Goal: Transaction & Acquisition: Purchase product/service

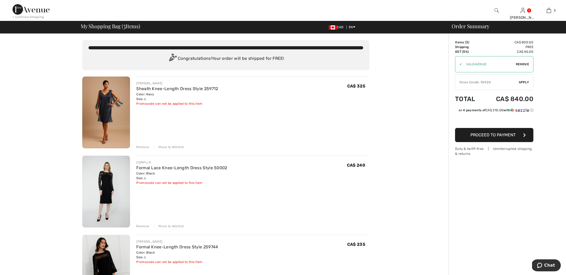
click at [525, 64] on span "Remove" at bounding box center [522, 64] width 13 height 5
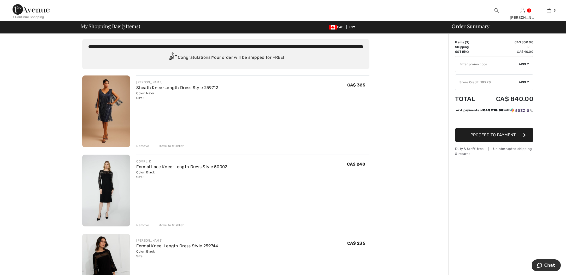
click at [29, 15] on div "< Continue Shopping" at bounding box center [29, 17] width 32 height 5
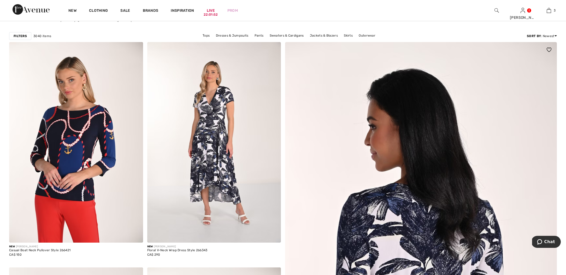
scroll to position [65, 0]
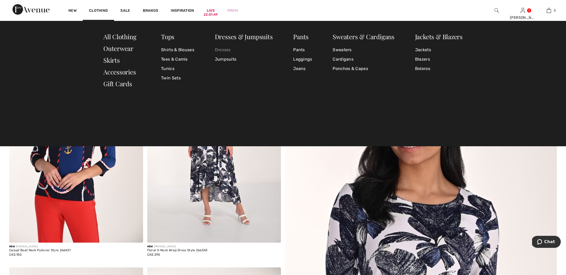
click at [227, 49] on link "Dresses" at bounding box center [244, 49] width 58 height 9
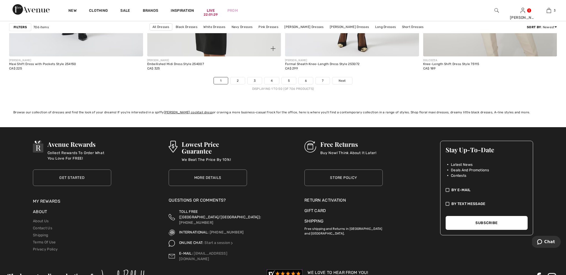
scroll to position [3443, 0]
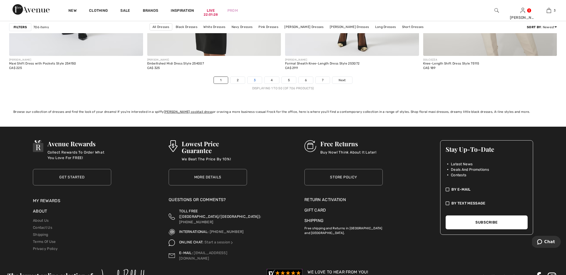
click at [255, 81] on link "3" at bounding box center [255, 80] width 14 height 7
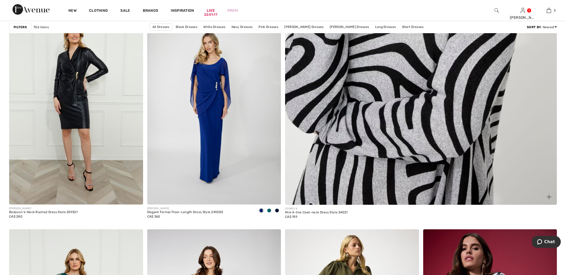
scroll to position [346, 0]
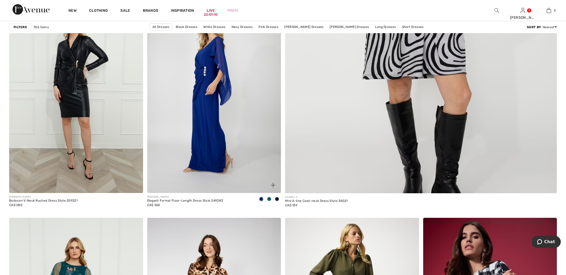
click at [223, 89] on img at bounding box center [214, 92] width 134 height 201
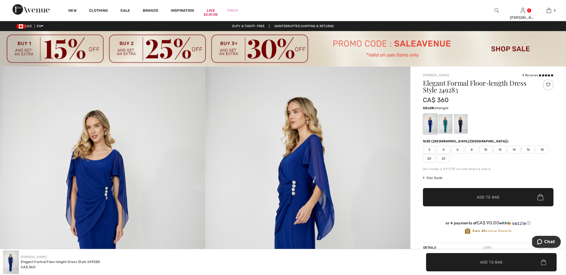
click at [461, 126] on div at bounding box center [461, 124] width 14 height 20
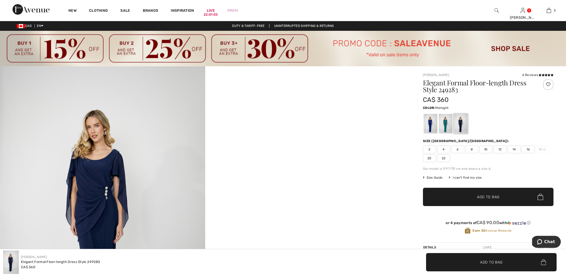
scroll to position [0, 0]
click at [430, 125] on div at bounding box center [431, 124] width 14 height 20
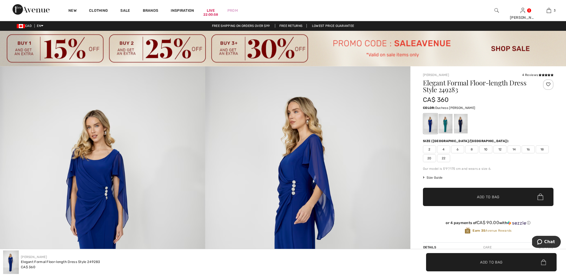
scroll to position [0, 1]
click at [459, 126] on div at bounding box center [461, 124] width 14 height 20
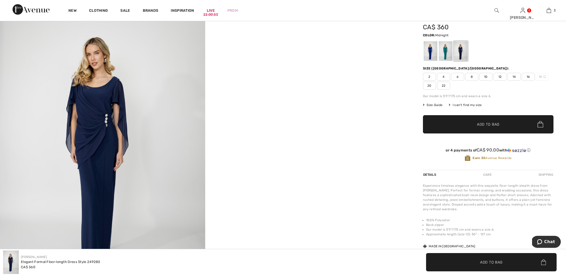
scroll to position [73, 0]
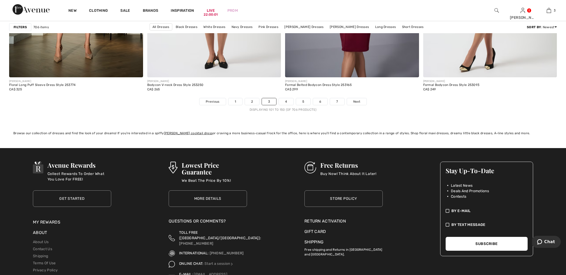
scroll to position [3425, 0]
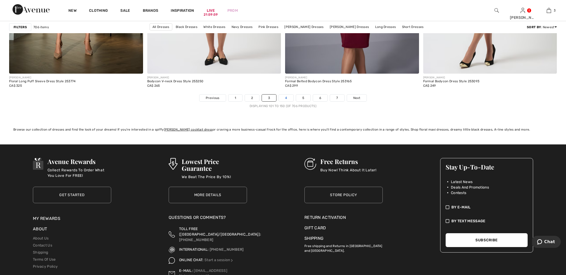
click at [286, 97] on link "4" at bounding box center [286, 98] width 14 height 7
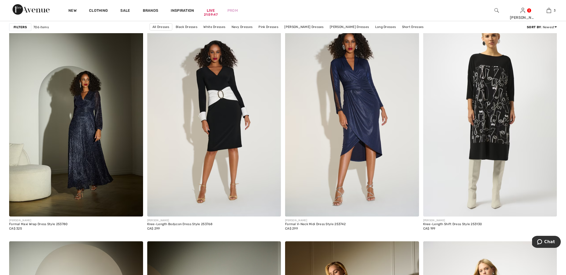
scroll to position [548, 0]
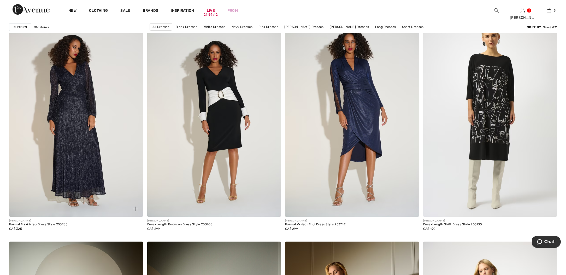
click at [88, 150] on img at bounding box center [76, 116] width 134 height 201
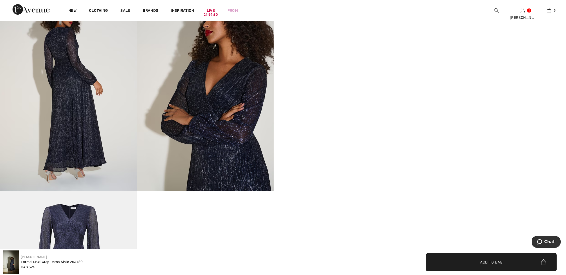
scroll to position [389, 0]
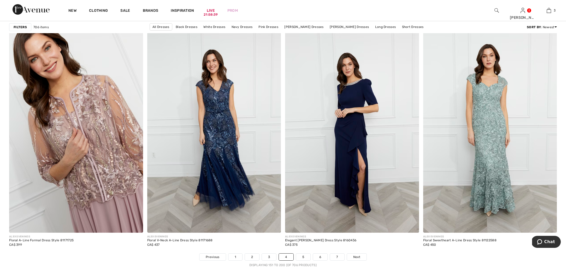
scroll to position [3270, 0]
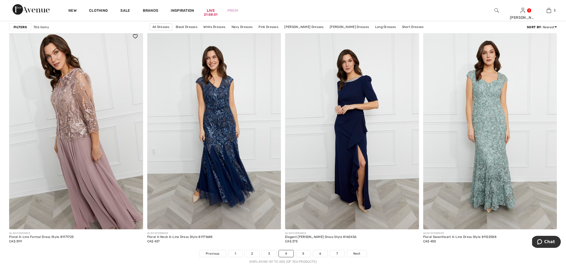
click at [84, 154] on img at bounding box center [76, 128] width 134 height 201
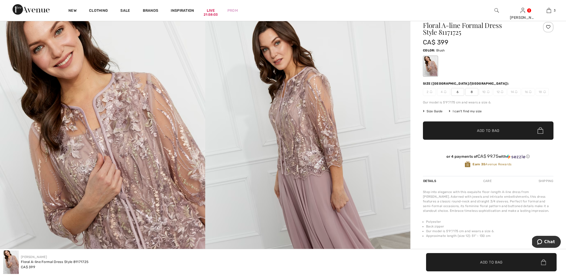
scroll to position [60, 0]
click at [155, 159] on img at bounding box center [102, 160] width 205 height 308
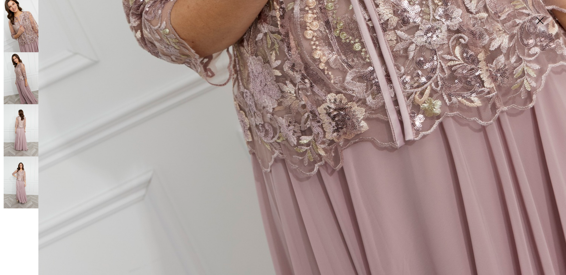
scroll to position [574, 0]
click at [19, 72] on img at bounding box center [21, 78] width 35 height 52
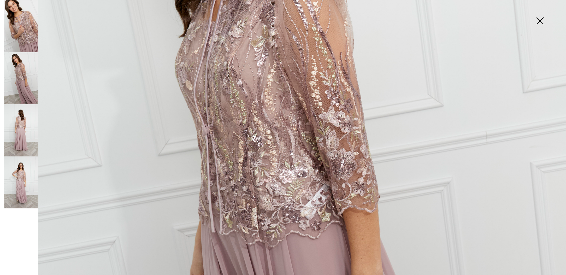
scroll to position [231, 0]
click at [30, 129] on img at bounding box center [21, 130] width 35 height 52
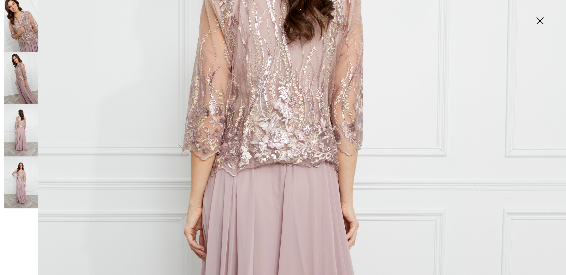
scroll to position [230, 0]
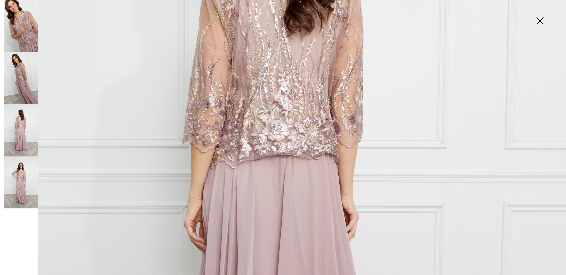
click at [22, 174] on img at bounding box center [21, 182] width 35 height 52
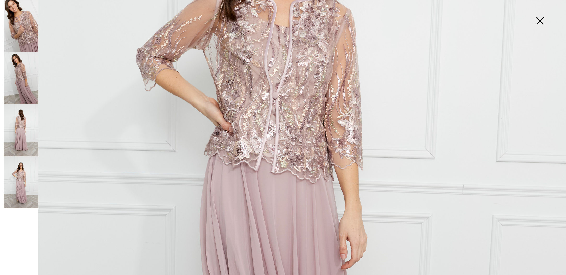
click at [541, 20] on img at bounding box center [540, 21] width 26 height 27
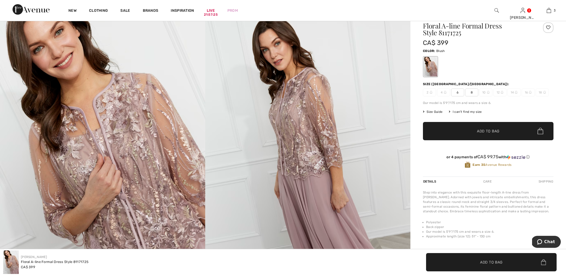
scroll to position [60, 0]
click at [437, 111] on span "Size Guide" at bounding box center [433, 111] width 20 height 5
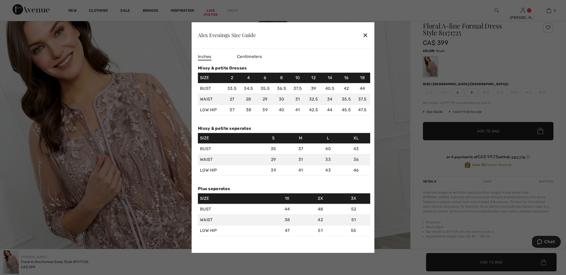
click at [365, 33] on div "✕" at bounding box center [365, 35] width 5 height 11
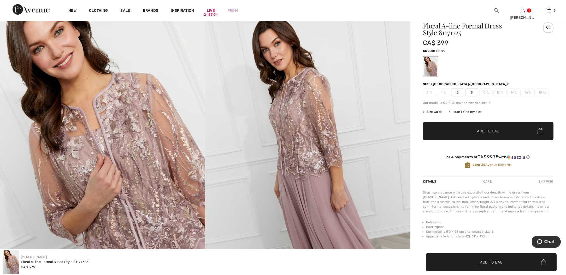
click at [475, 92] on span "8" at bounding box center [471, 93] width 13 height 8
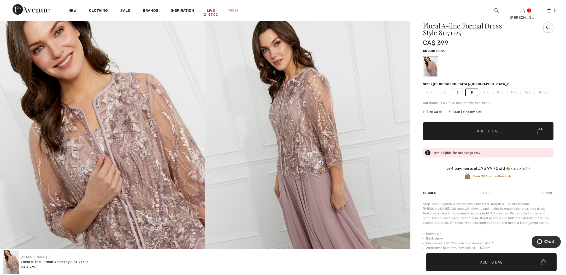
scroll to position [60, 1]
click at [492, 130] on span "Add to Bag" at bounding box center [488, 130] width 22 height 5
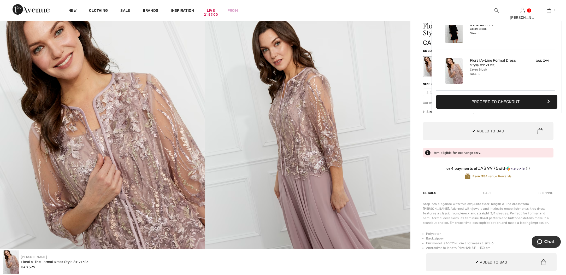
scroll to position [60, 0]
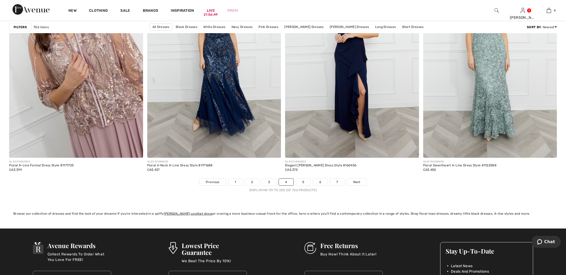
scroll to position [3341, 0]
click at [304, 182] on link "5" at bounding box center [303, 182] width 14 height 7
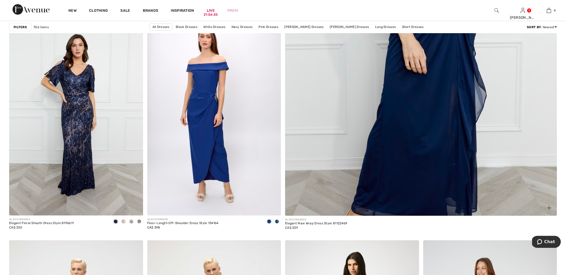
scroll to position [323, 0]
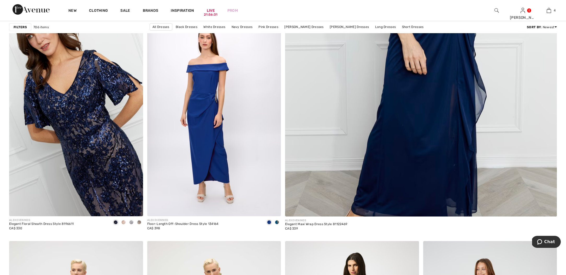
click at [89, 165] on img at bounding box center [76, 115] width 134 height 201
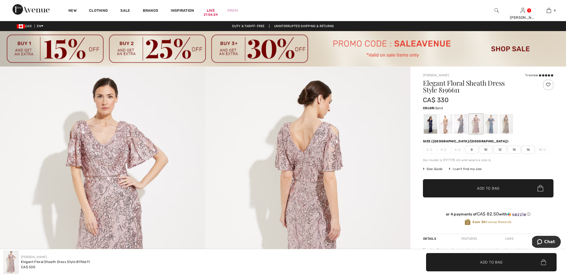
click at [448, 125] on div at bounding box center [446, 124] width 14 height 20
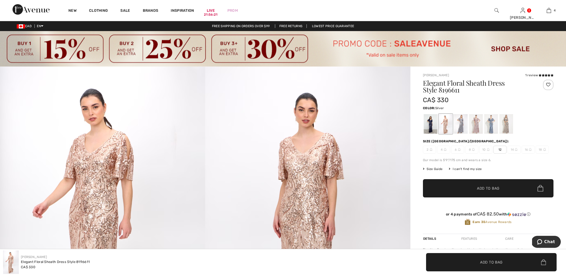
click at [463, 124] on div at bounding box center [461, 124] width 14 height 20
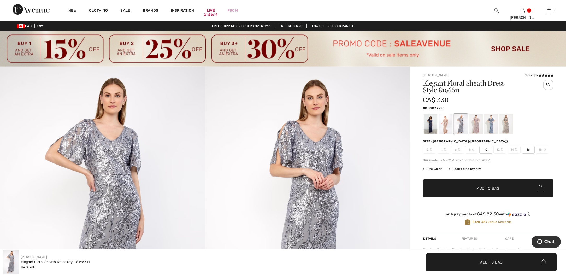
scroll to position [0, 0]
click at [478, 125] on div at bounding box center [476, 124] width 14 height 20
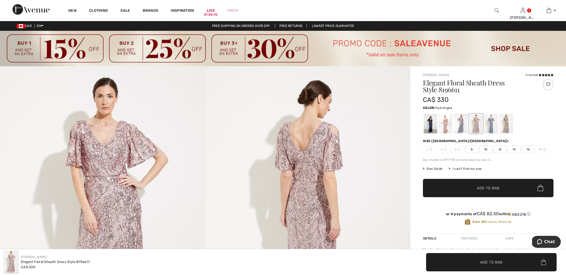
scroll to position [0, 1]
click at [491, 125] on div at bounding box center [492, 124] width 14 height 20
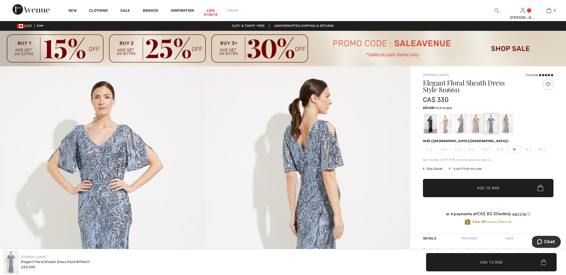
scroll to position [0, 0]
click at [508, 124] on div at bounding box center [507, 124] width 14 height 20
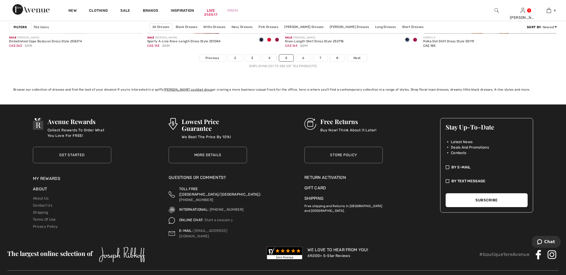
scroll to position [3477, 0]
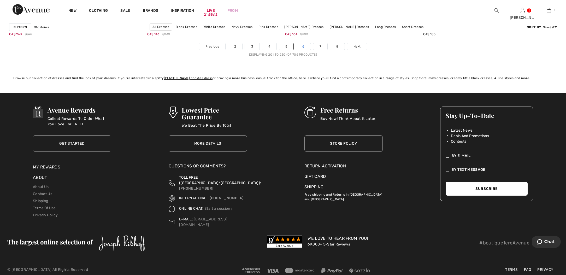
click at [304, 46] on link "6" at bounding box center [303, 46] width 14 height 7
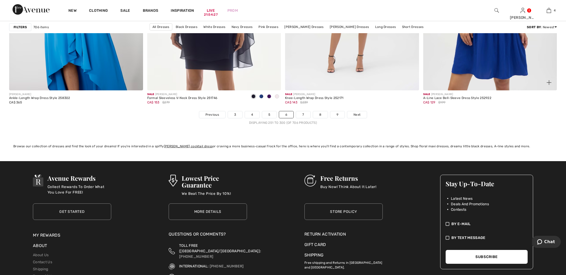
scroll to position [3409, 0]
click at [358, 113] on span "Next" at bounding box center [357, 114] width 7 height 5
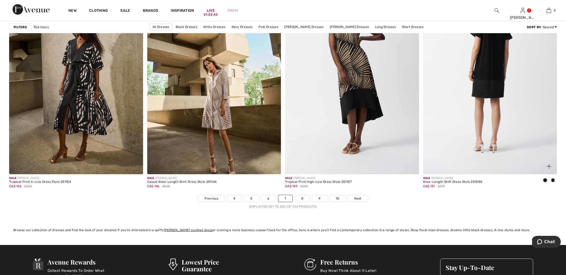
scroll to position [3325, 0]
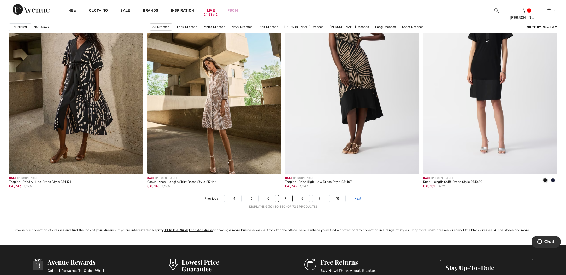
click at [357, 197] on span "Next" at bounding box center [357, 198] width 7 height 5
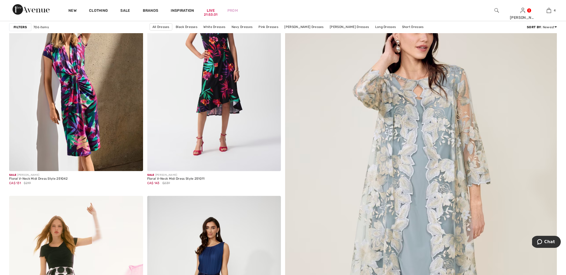
scroll to position [142, 0]
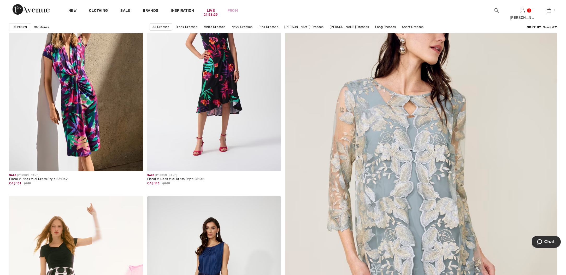
click at [445, 181] on img at bounding box center [421, 216] width 326 height 490
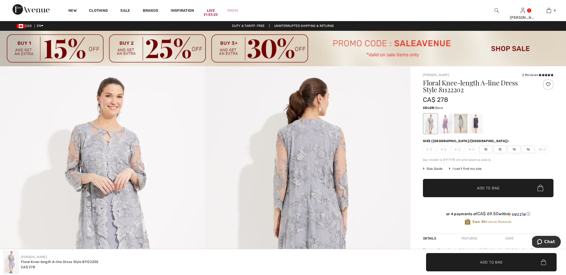
scroll to position [0, 0]
click at [447, 125] on div at bounding box center [446, 124] width 14 height 20
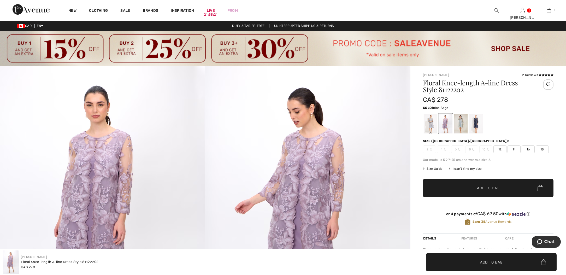
click at [464, 129] on div at bounding box center [461, 124] width 14 height 20
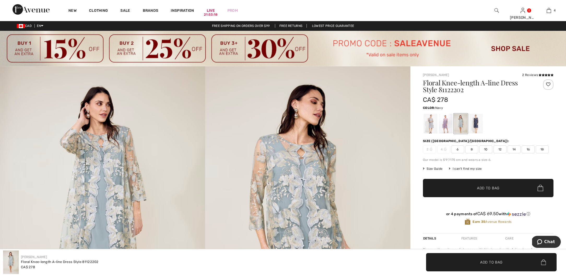
click at [477, 126] on div at bounding box center [476, 124] width 14 height 20
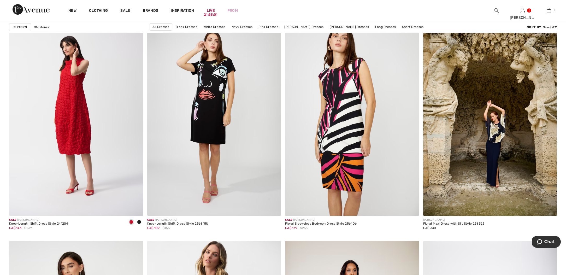
scroll to position [1310, 0]
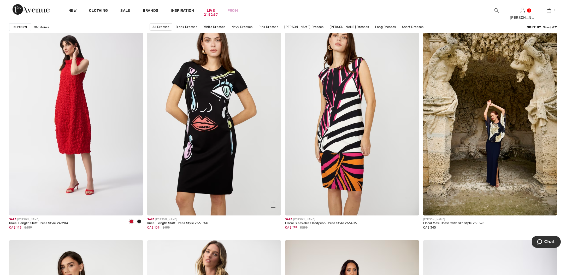
click at [209, 103] on img at bounding box center [214, 115] width 134 height 201
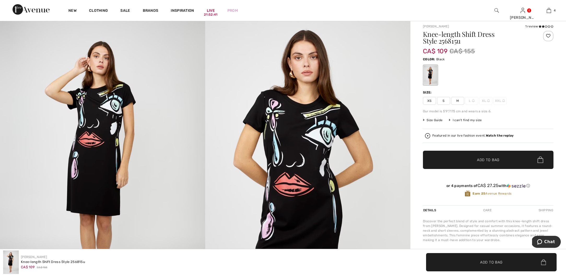
scroll to position [49, 0]
click at [458, 101] on span "M" at bounding box center [457, 101] width 13 height 8
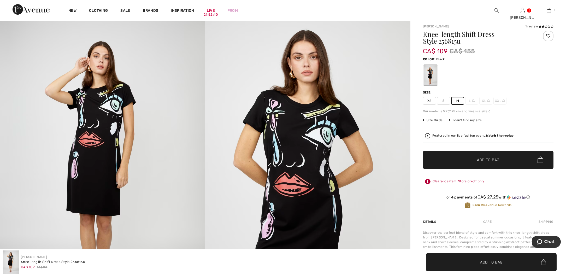
scroll to position [49, 0]
click at [432, 119] on span "Size Guide" at bounding box center [433, 120] width 20 height 5
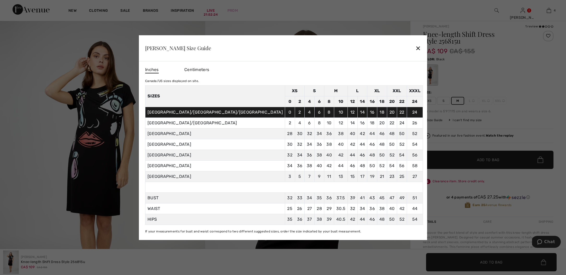
click at [416, 49] on div "✕" at bounding box center [418, 48] width 5 height 11
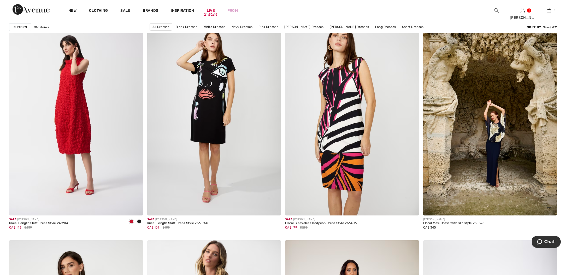
click at [499, 166] on img at bounding box center [490, 115] width 134 height 201
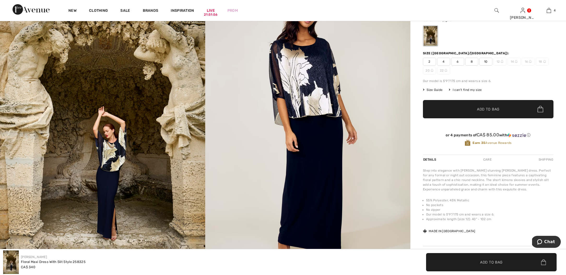
scroll to position [90, 0]
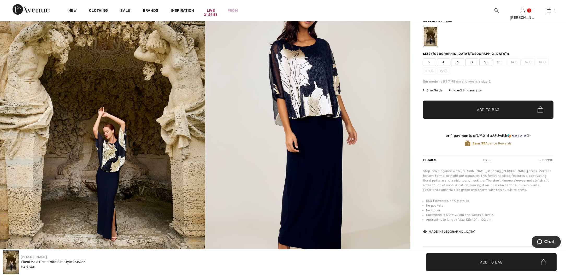
click at [486, 61] on span "10" at bounding box center [486, 62] width 13 height 8
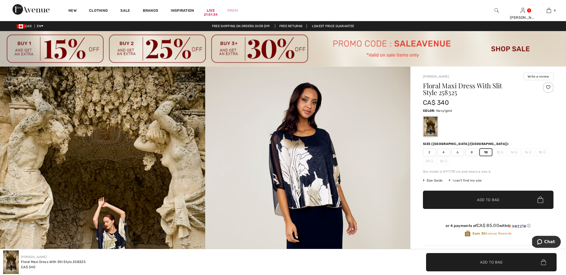
scroll to position [0, 0]
click at [488, 199] on span "Add to Bag" at bounding box center [488, 199] width 22 height 5
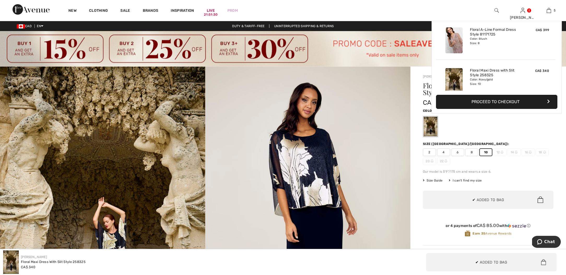
scroll to position [138, 0]
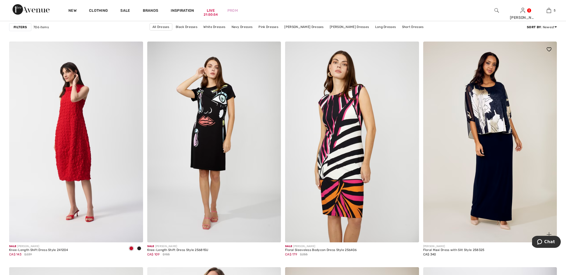
scroll to position [1284, 0]
click at [488, 141] on img at bounding box center [490, 141] width 134 height 201
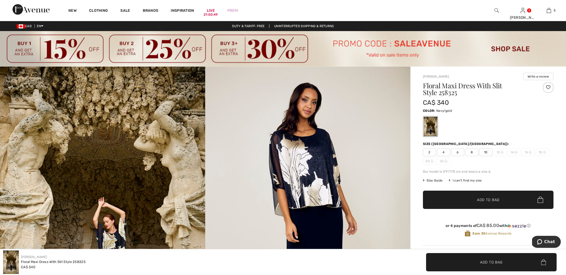
click at [147, 147] on img at bounding box center [102, 221] width 205 height 308
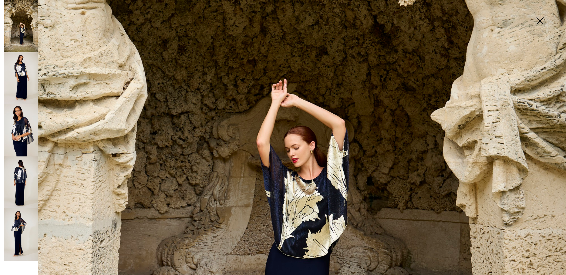
scroll to position [281, 0]
click at [14, 73] on img at bounding box center [21, 78] width 35 height 52
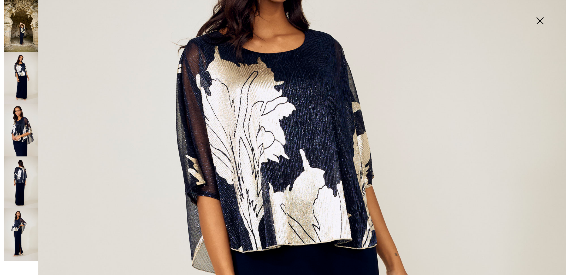
scroll to position [140, 0]
click at [30, 118] on img at bounding box center [21, 130] width 35 height 52
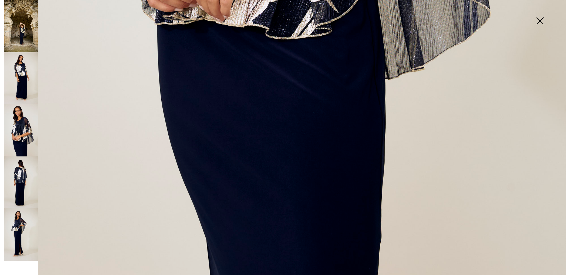
scroll to position [574, 0]
click at [27, 170] on img at bounding box center [21, 182] width 35 height 52
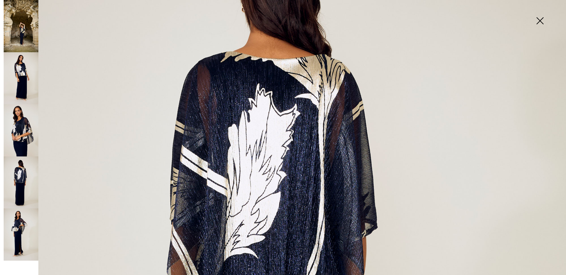
scroll to position [122, 0]
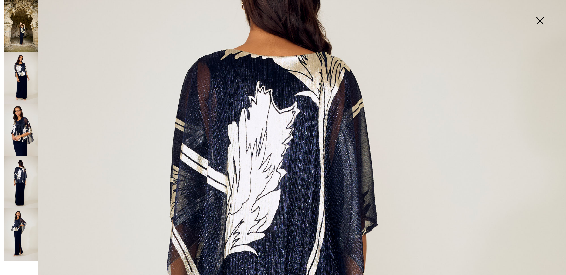
click at [541, 19] on img at bounding box center [540, 21] width 26 height 27
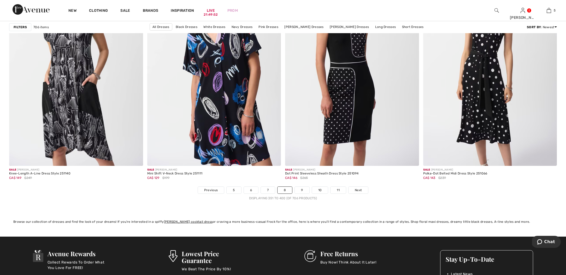
scroll to position [3348, 0]
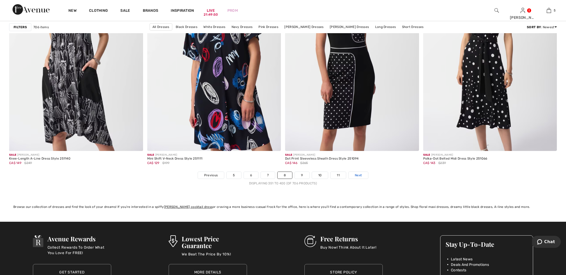
click at [359, 176] on span "Next" at bounding box center [358, 175] width 7 height 5
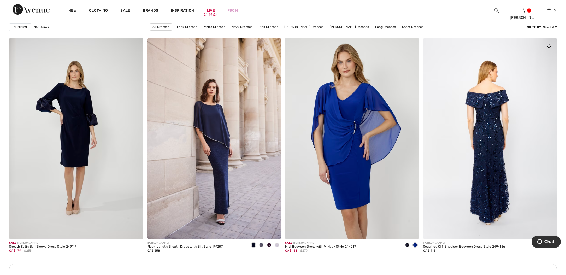
scroll to position [752, 0]
click at [487, 190] on img at bounding box center [490, 138] width 134 height 201
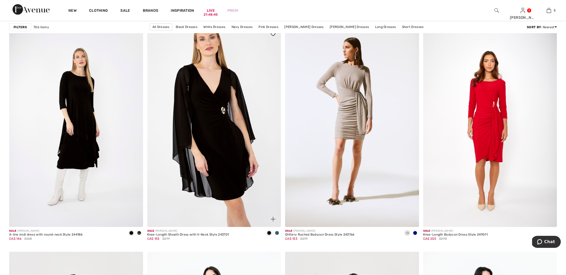
scroll to position [2822, 0]
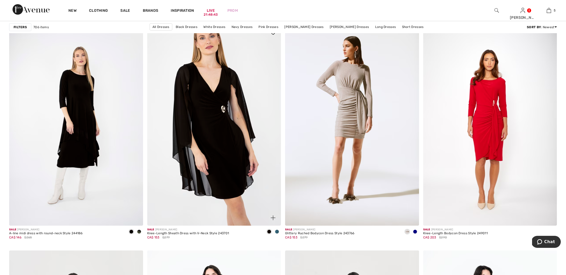
click at [223, 120] on img at bounding box center [214, 125] width 134 height 201
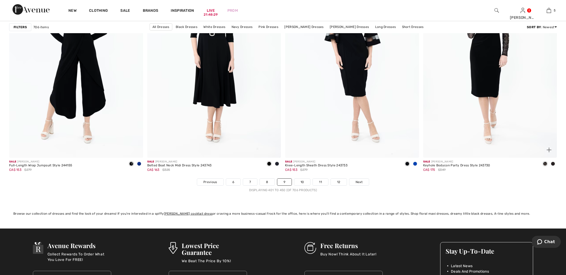
scroll to position [3344, 0]
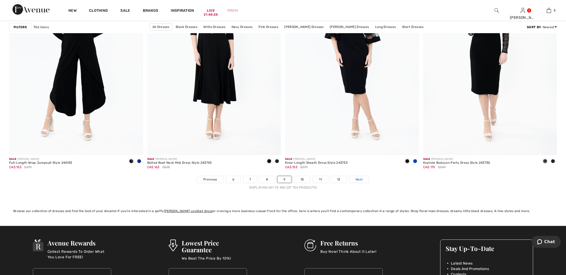
click at [359, 179] on span "Next" at bounding box center [359, 179] width 7 height 5
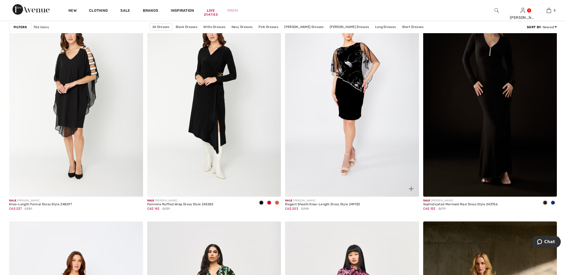
scroll to position [1329, 0]
click at [350, 136] on img at bounding box center [352, 96] width 134 height 201
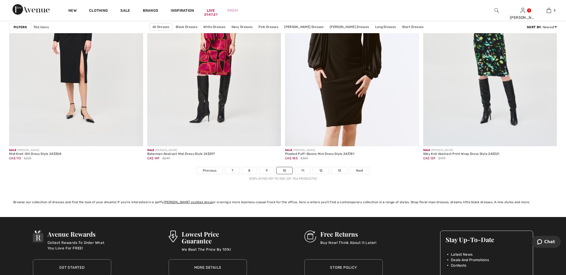
scroll to position [3354, 0]
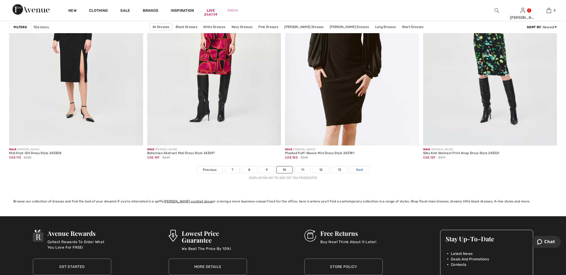
click at [360, 169] on span "Next" at bounding box center [359, 169] width 7 height 5
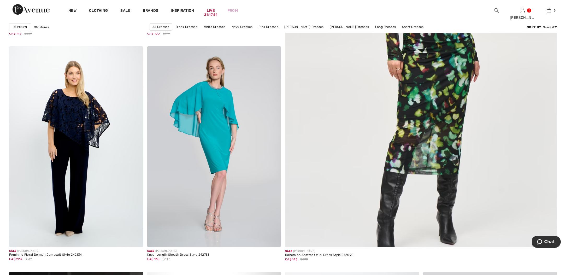
scroll to position [298, 0]
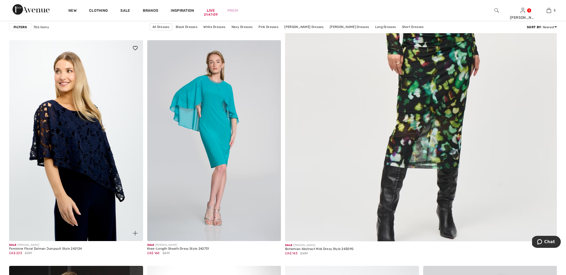
click at [77, 121] on img at bounding box center [76, 140] width 134 height 201
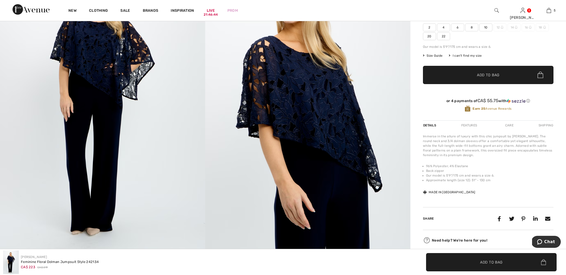
scroll to position [123, 0]
click at [487, 25] on span "10" at bounding box center [486, 27] width 13 height 8
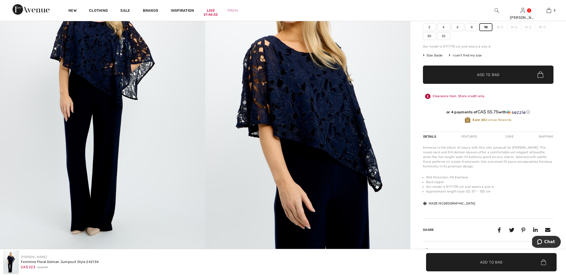
click at [486, 73] on span "Add to Bag" at bounding box center [488, 74] width 22 height 5
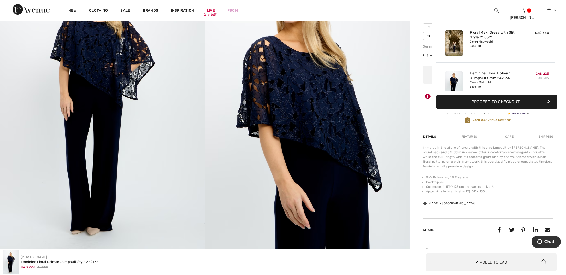
scroll to position [179, 0]
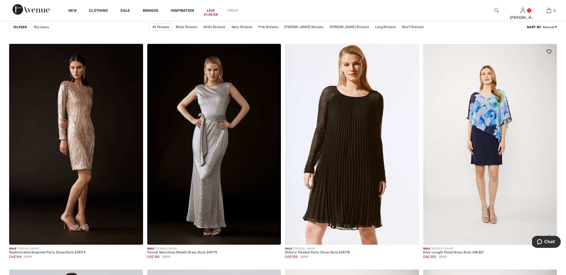
scroll to position [1287, 0]
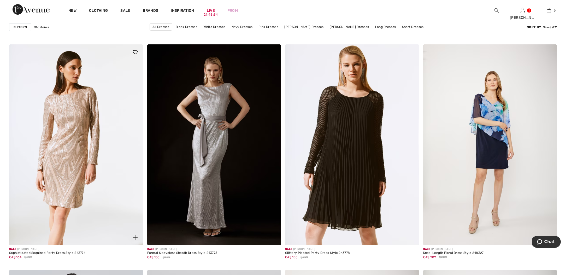
click at [86, 99] on img at bounding box center [76, 144] width 134 height 201
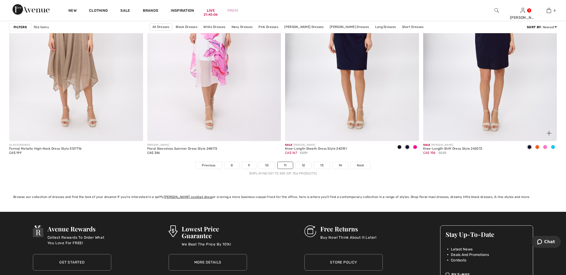
scroll to position [3417, 0]
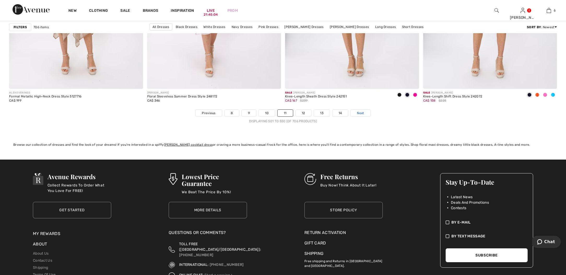
click at [358, 111] on span "Next" at bounding box center [360, 113] width 7 height 5
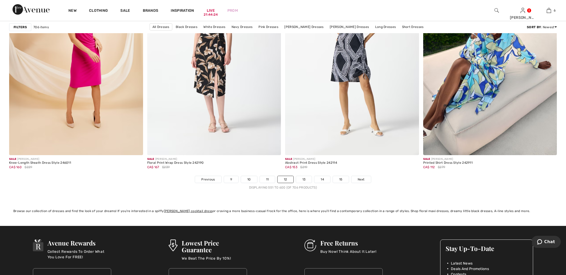
scroll to position [3344, 0]
click at [360, 179] on span "Next" at bounding box center [361, 179] width 7 height 5
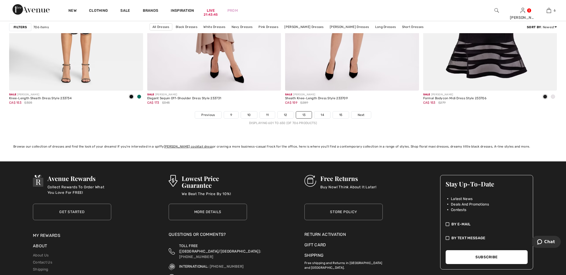
scroll to position [3409, 0]
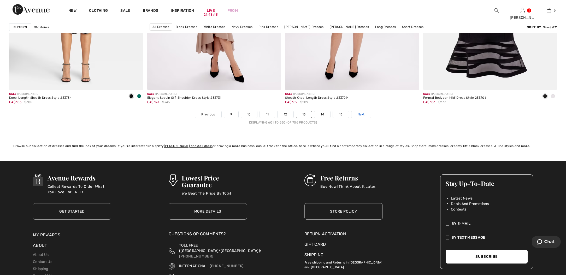
click at [360, 113] on span "Next" at bounding box center [361, 114] width 7 height 5
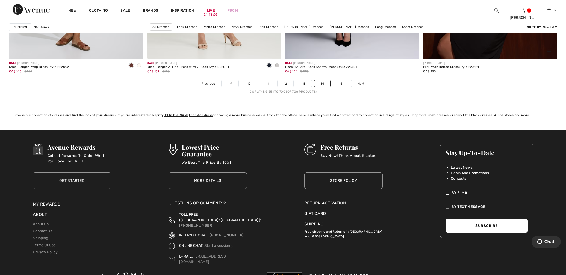
scroll to position [3440, 0]
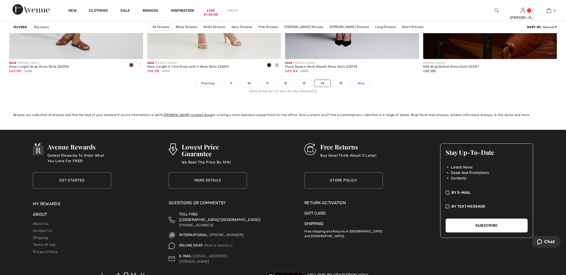
click at [363, 84] on span "Next" at bounding box center [361, 83] width 7 height 5
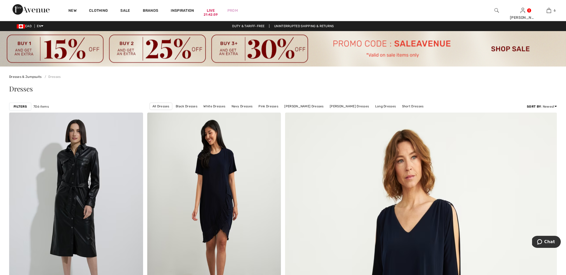
scroll to position [0, 0]
click at [190, 106] on link "Black Dresses" at bounding box center [186, 106] width 27 height 7
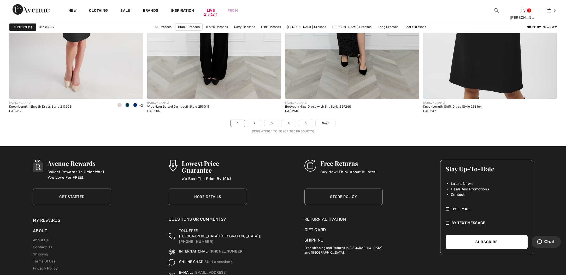
scroll to position [3402, 0]
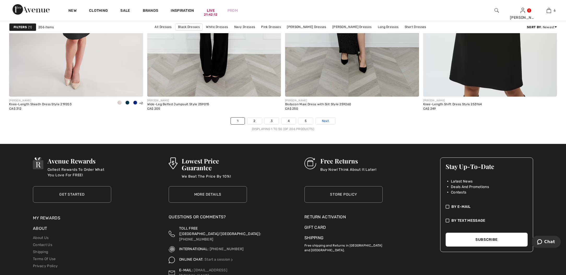
click at [324, 120] on span "Next" at bounding box center [325, 121] width 7 height 5
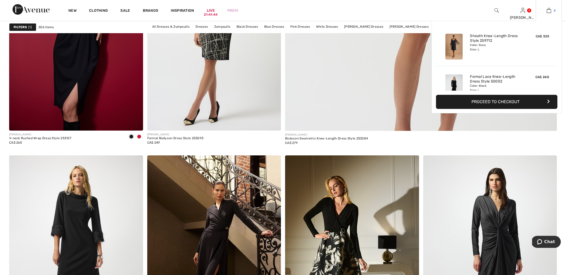
scroll to position [408, 0]
click at [552, 10] on link "6" at bounding box center [549, 10] width 26 height 6
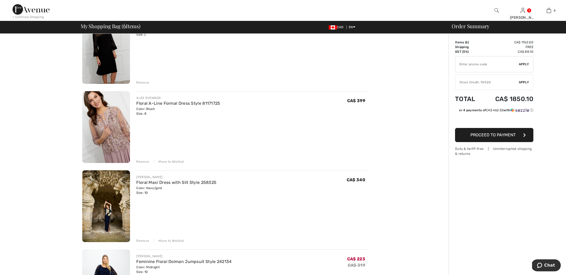
scroll to position [223, 0]
click at [141, 161] on div "Remove" at bounding box center [142, 161] width 13 height 5
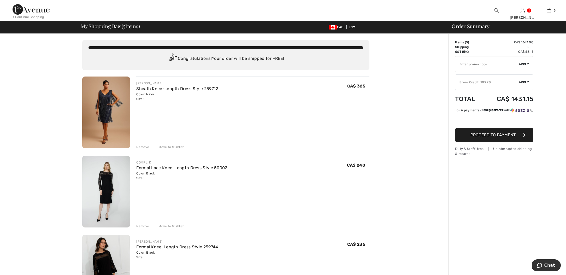
scroll to position [1, 0]
